Goal: Task Accomplishment & Management: Manage account settings

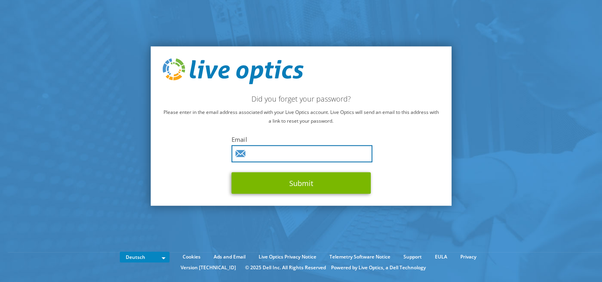
click at [296, 150] on input "text" at bounding box center [301, 153] width 141 height 17
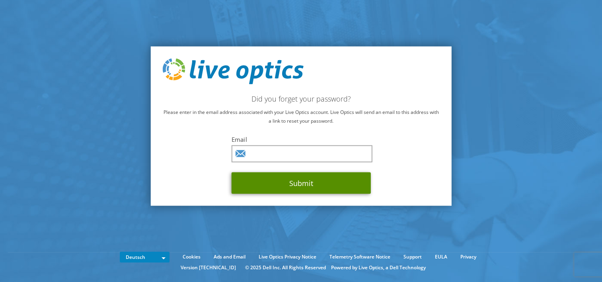
click at [302, 181] on button "Submit" at bounding box center [300, 182] width 139 height 21
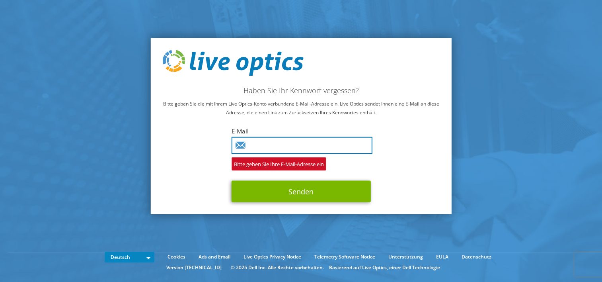
click at [298, 143] on input "text" at bounding box center [301, 145] width 141 height 17
type input "[PERSON_NAME][EMAIL_ADDRESS][DOMAIN_NAME]"
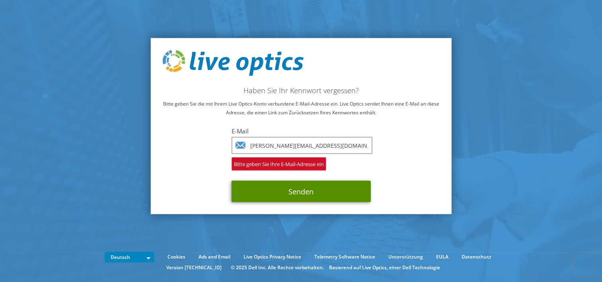
click at [291, 189] on button "Senden" at bounding box center [300, 191] width 139 height 21
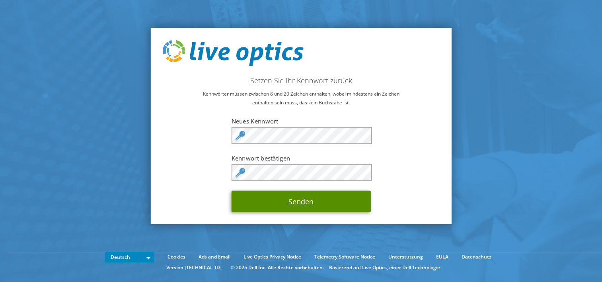
drag, startPoint x: 282, startPoint y: 202, endPoint x: 301, endPoint y: 192, distance: 21.9
click at [282, 202] on button "Senden" at bounding box center [300, 201] width 139 height 21
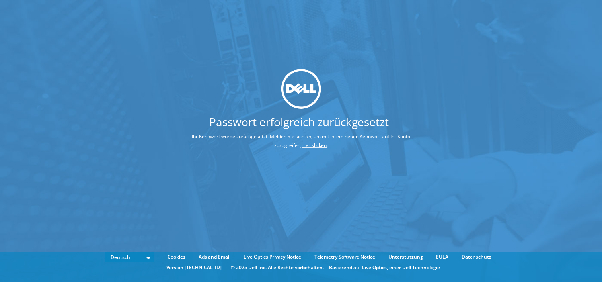
click at [304, 145] on link "hier klicken" at bounding box center [313, 145] width 25 height 7
